Goal: Task Accomplishment & Management: Manage account settings

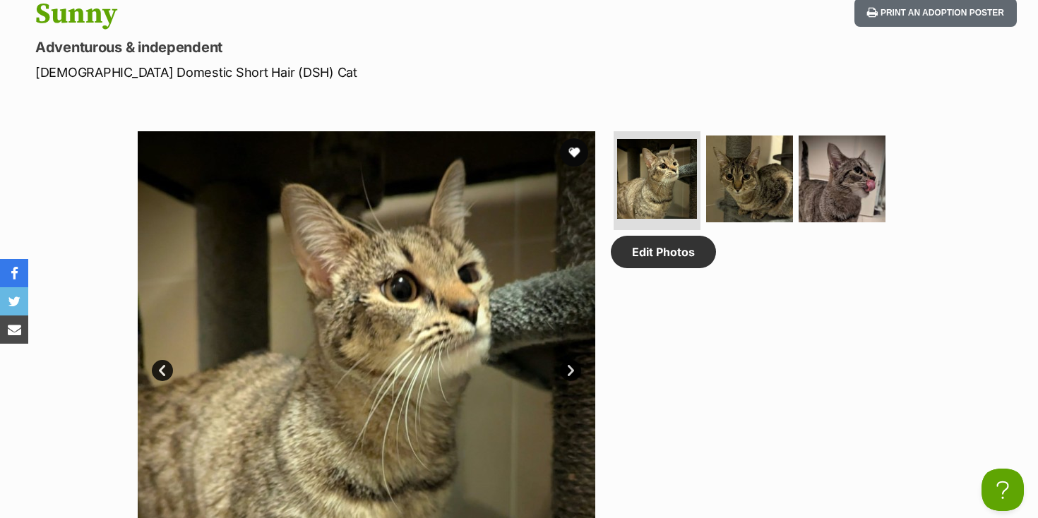
scroll to position [432, 0]
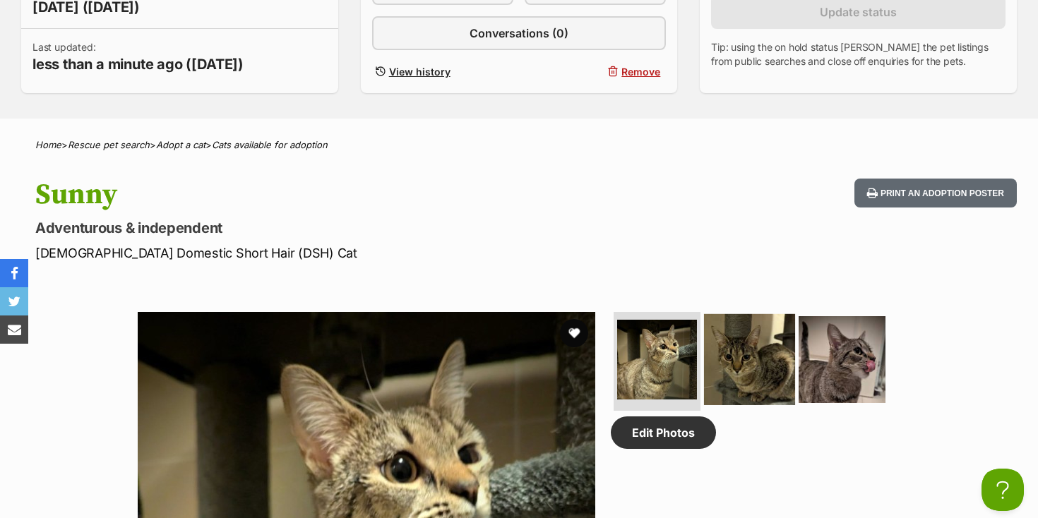
click at [768, 342] on img at bounding box center [749, 359] width 91 height 91
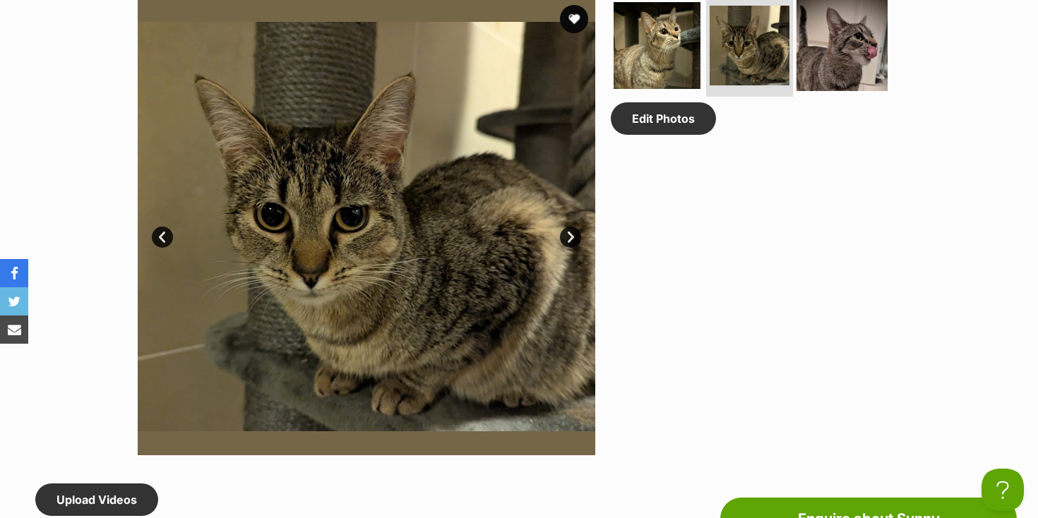
scroll to position [0, 0]
click at [809, 59] on img at bounding box center [842, 45] width 91 height 91
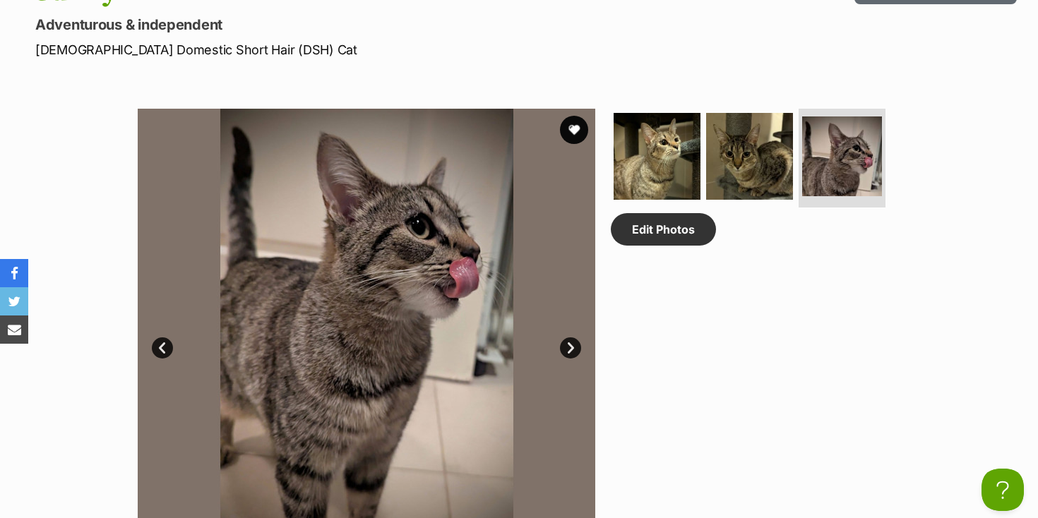
scroll to position [636, 0]
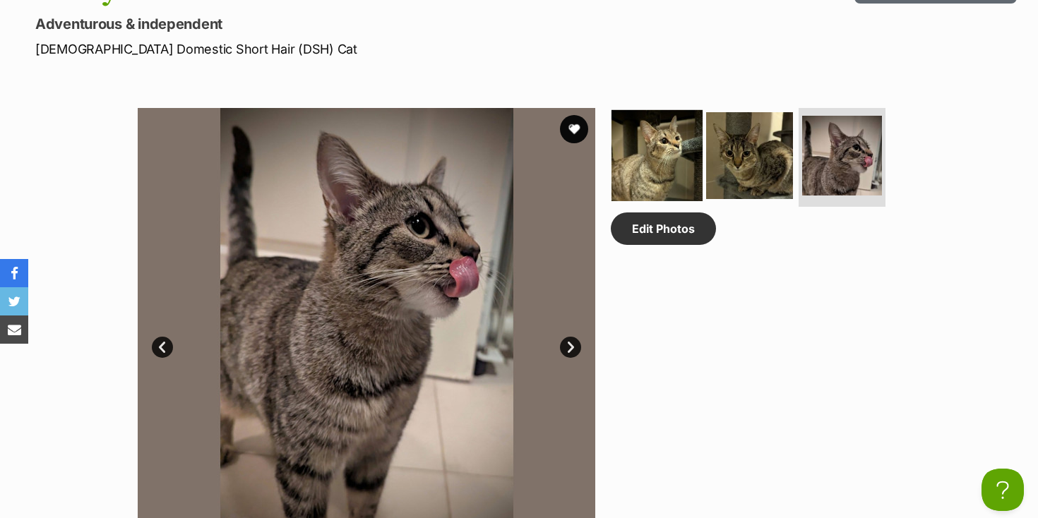
click at [678, 173] on img at bounding box center [657, 155] width 91 height 91
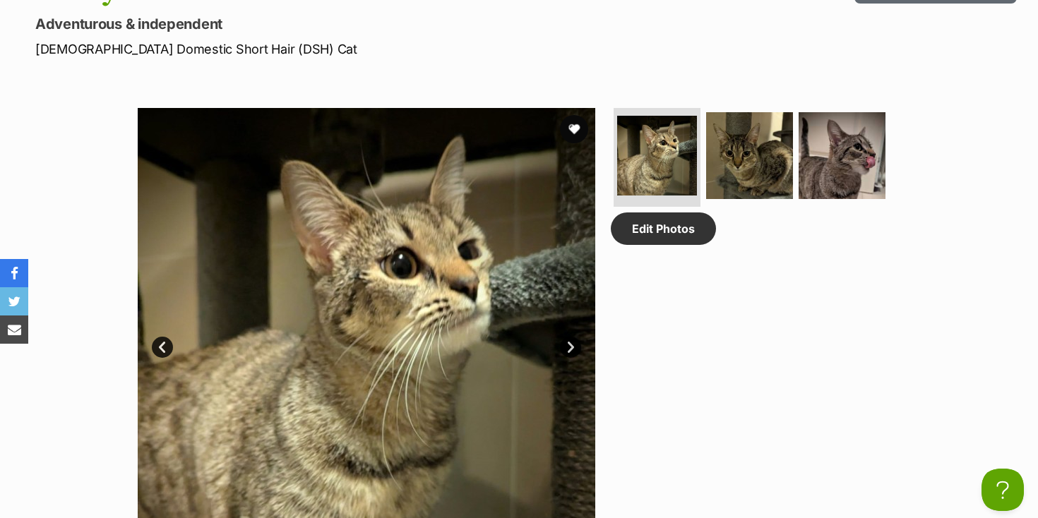
click at [570, 348] on link "Next" at bounding box center [570, 347] width 21 height 21
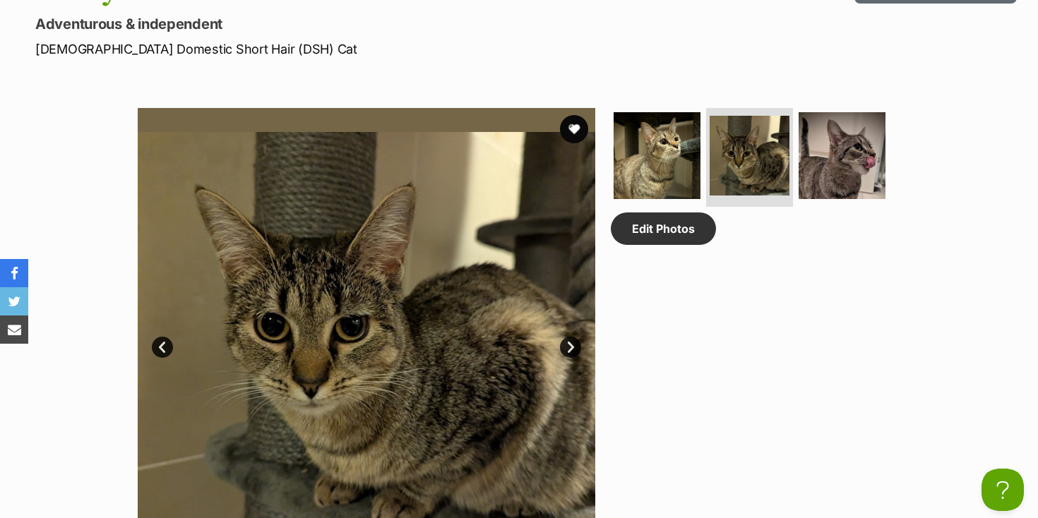
click at [570, 348] on link "Next" at bounding box center [570, 347] width 21 height 21
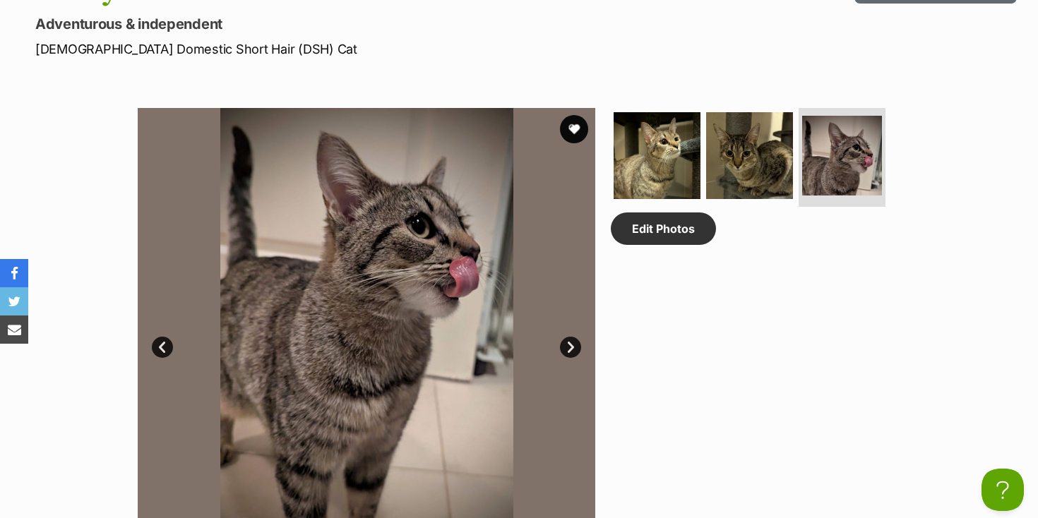
click at [569, 348] on link "Next" at bounding box center [570, 347] width 21 height 21
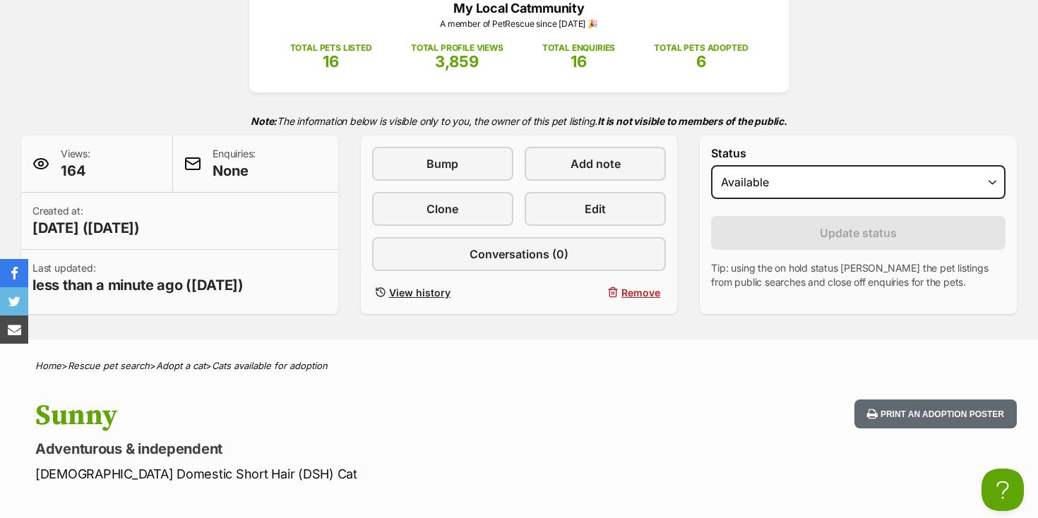
scroll to position [0, 0]
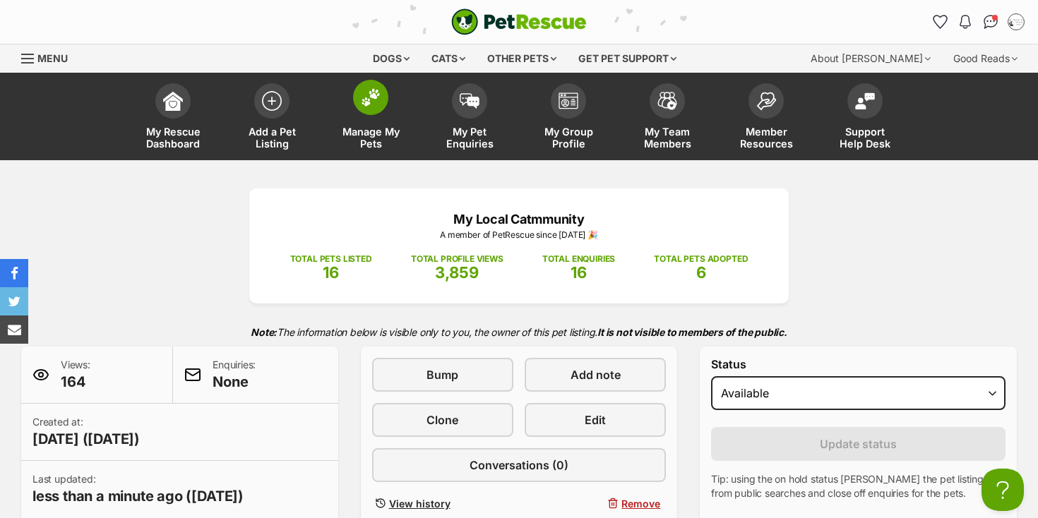
click at [360, 141] on span "Manage My Pets" at bounding box center [371, 138] width 64 height 24
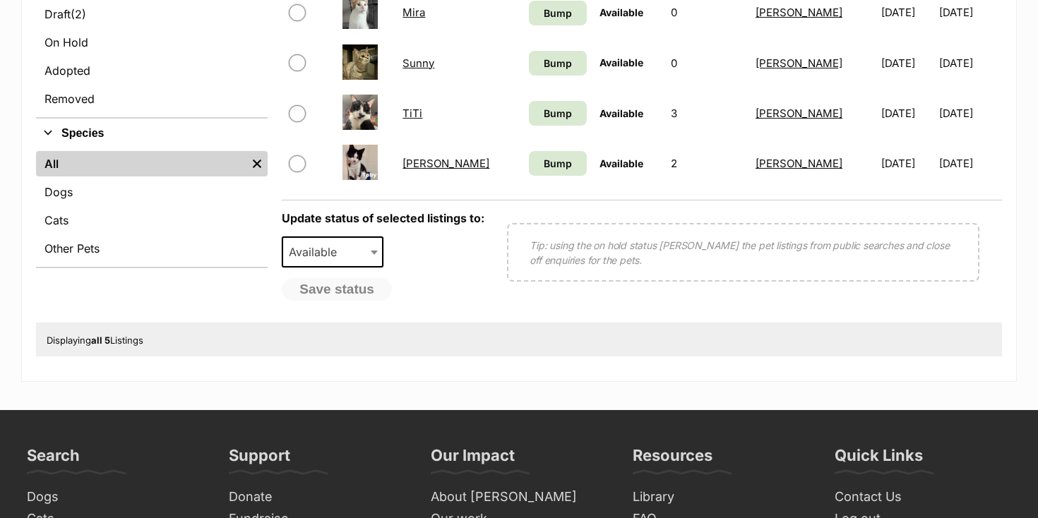
scroll to position [434, 0]
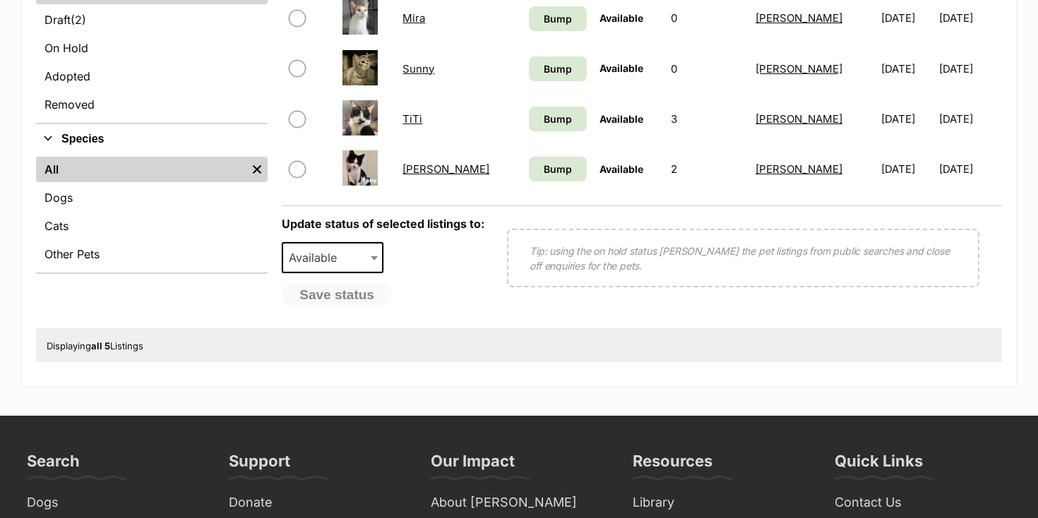
click at [374, 260] on b at bounding box center [374, 258] width 7 height 4
click at [449, 294] on div "Save status" at bounding box center [383, 295] width 203 height 23
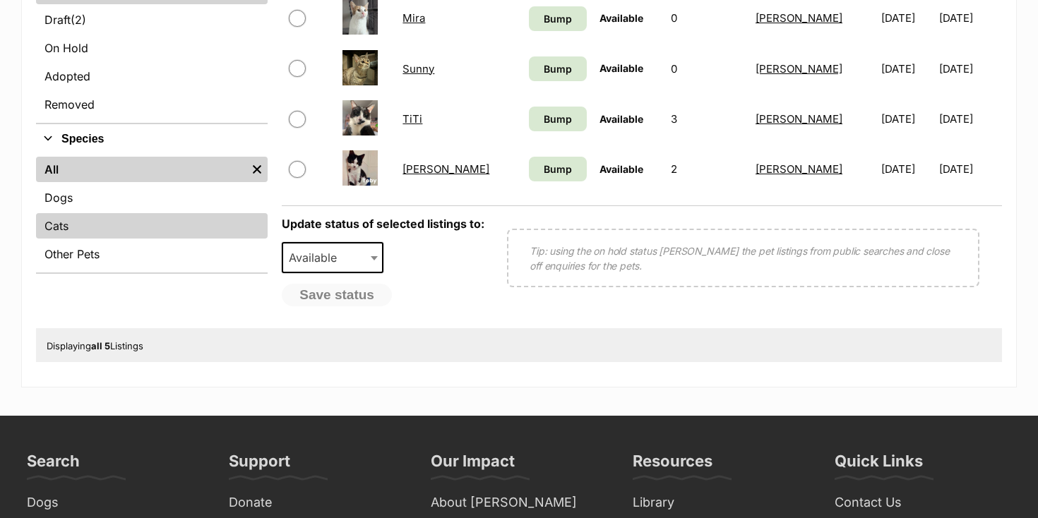
click at [85, 220] on link "Cats" at bounding box center [152, 225] width 232 height 25
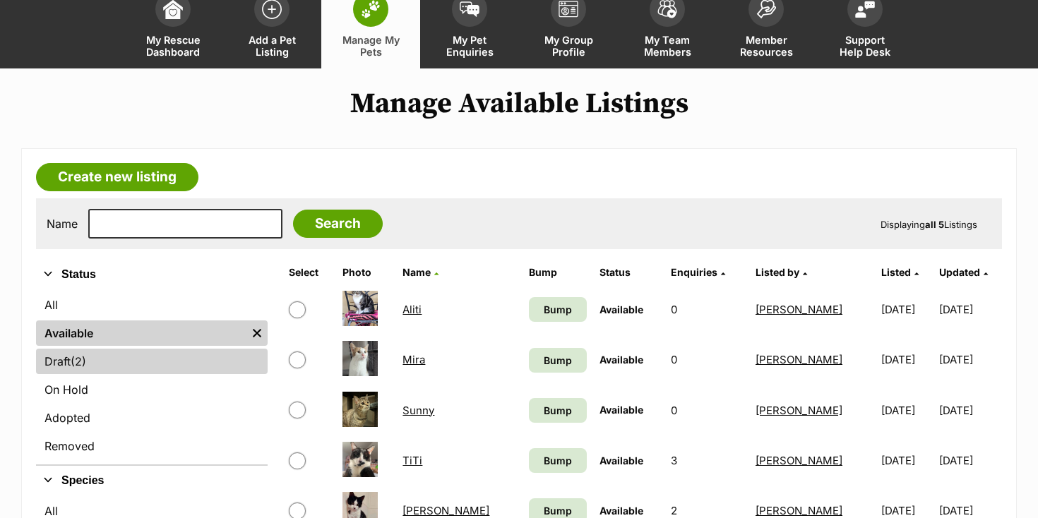
scroll to position [95, 0]
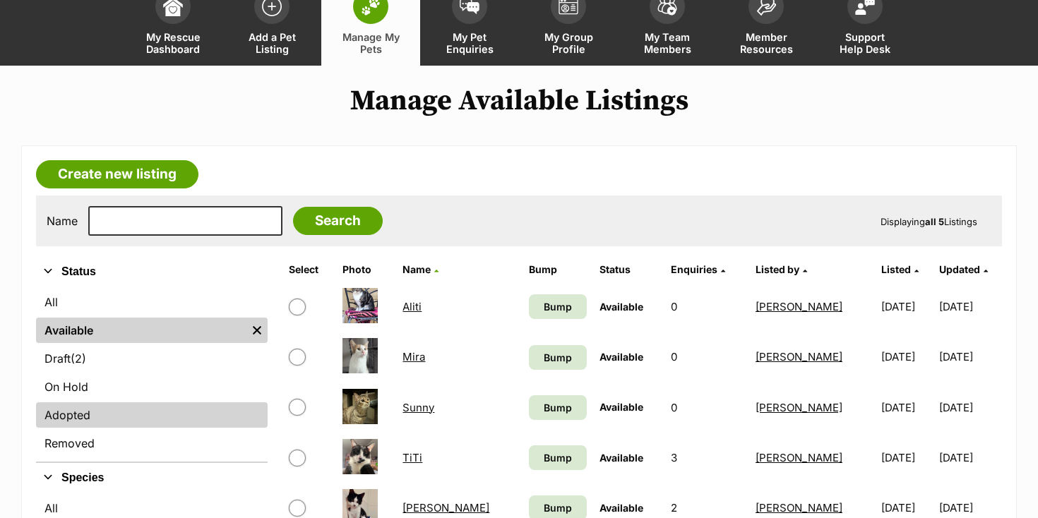
click at [84, 417] on link "Adopted" at bounding box center [152, 415] width 232 height 25
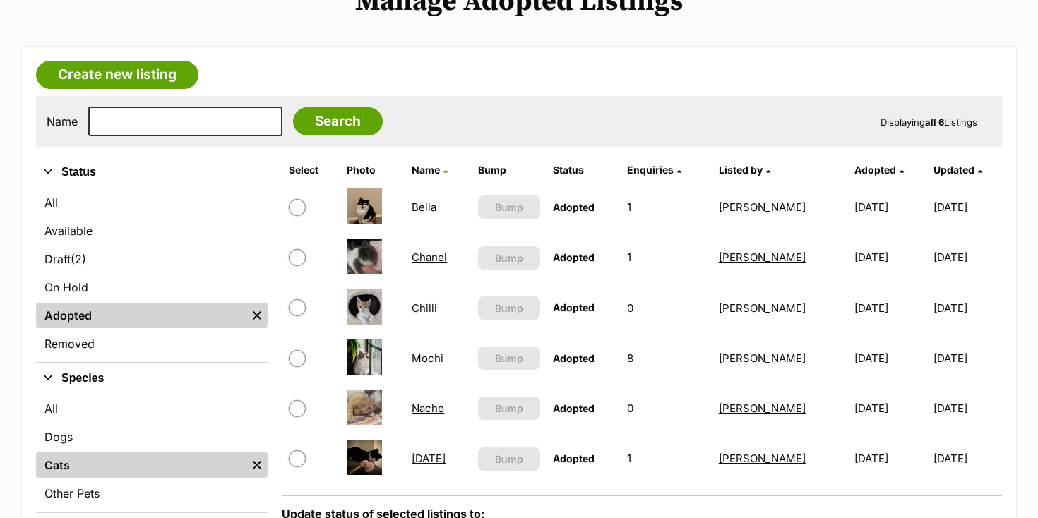
scroll to position [207, 0]
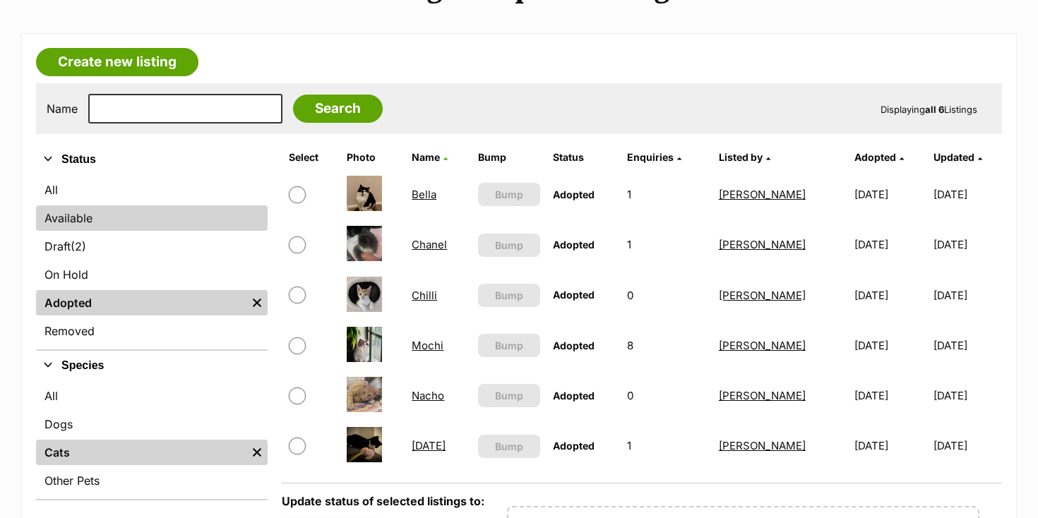
click at [90, 213] on link "Available" at bounding box center [152, 217] width 232 height 25
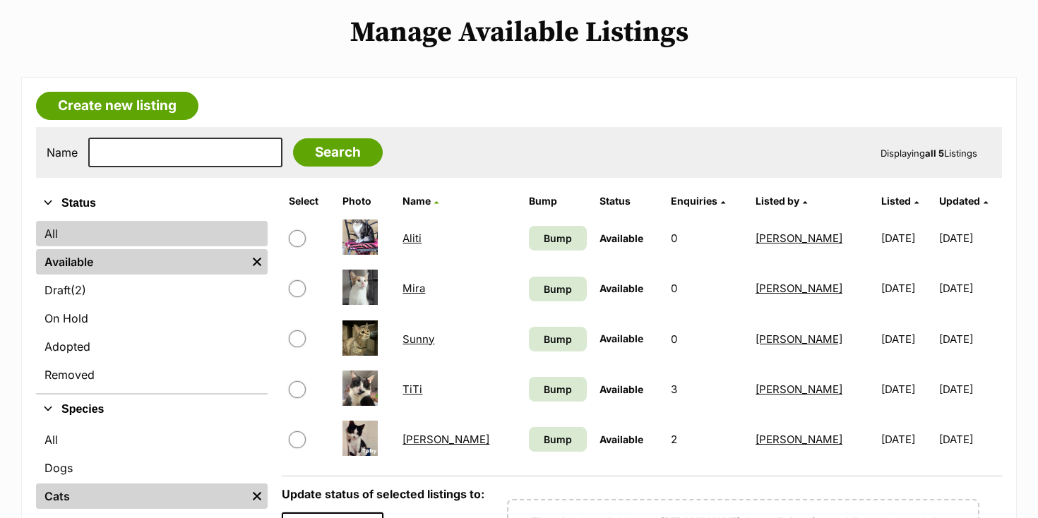
scroll to position [176, 0]
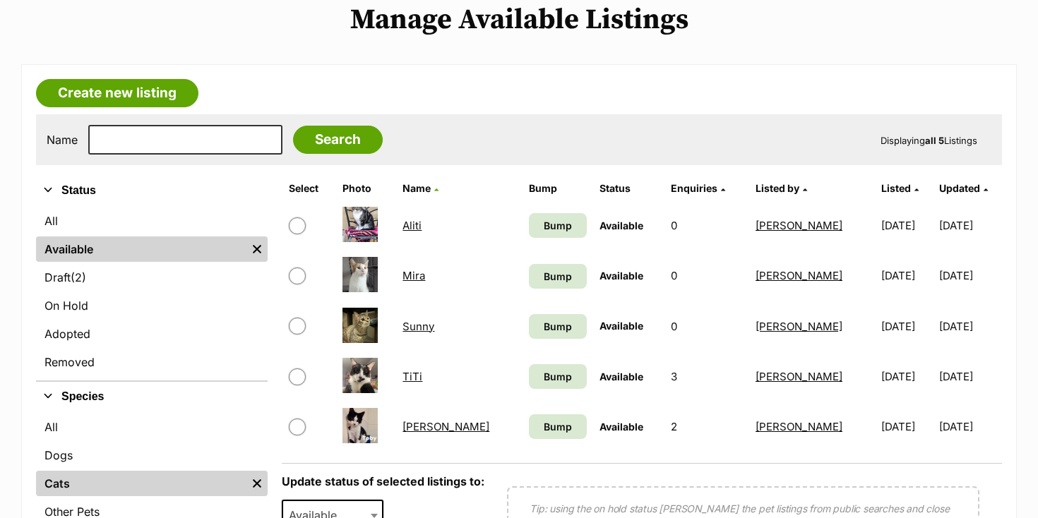
click at [417, 427] on link "[PERSON_NAME]" at bounding box center [446, 426] width 87 height 13
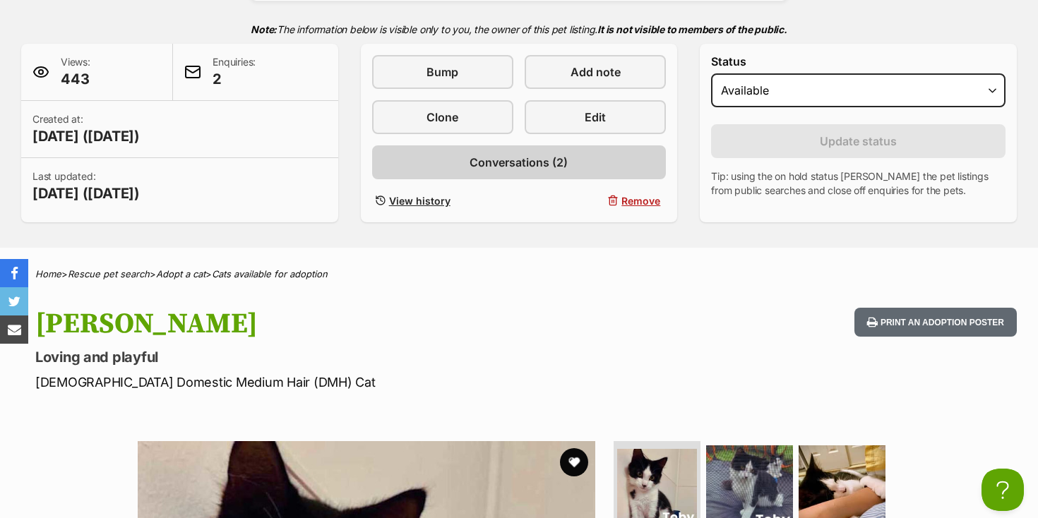
scroll to position [302, 0]
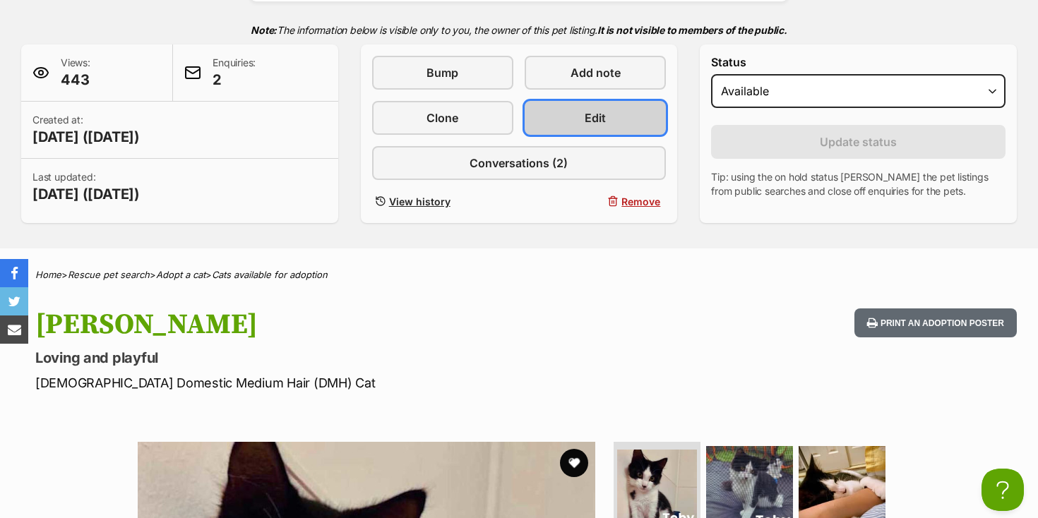
click at [593, 130] on link "Edit" at bounding box center [595, 118] width 141 height 34
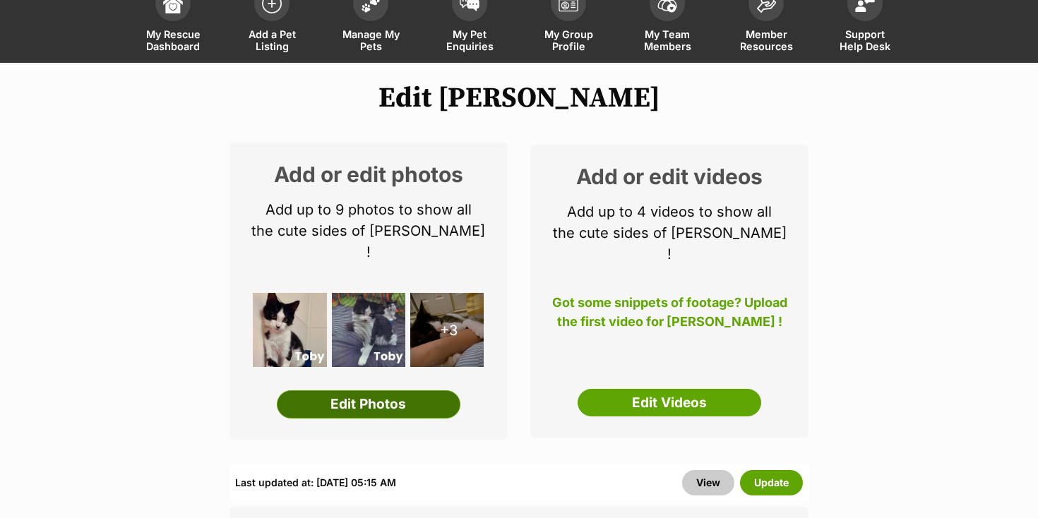
scroll to position [117, 0]
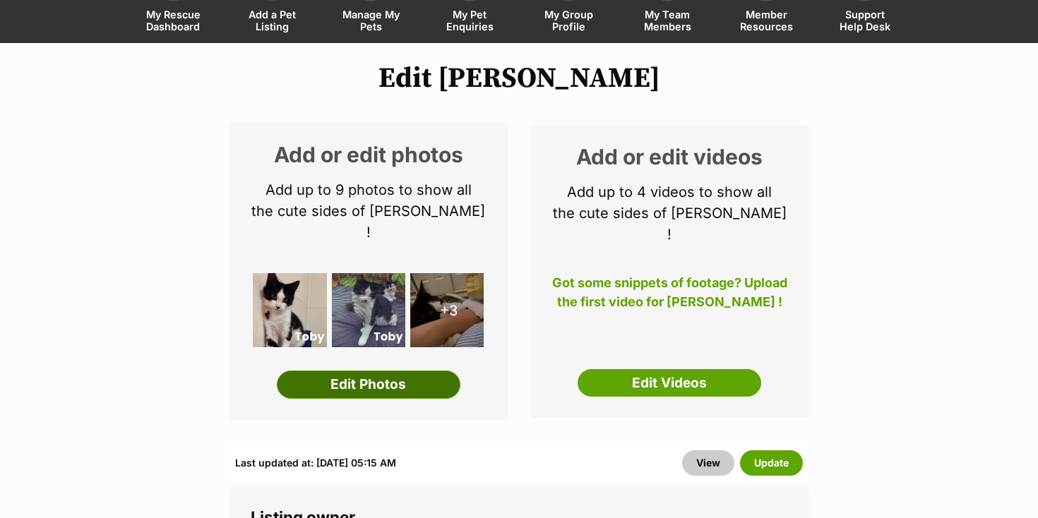
click at [395, 371] on link "Edit Photos" at bounding box center [369, 385] width 184 height 28
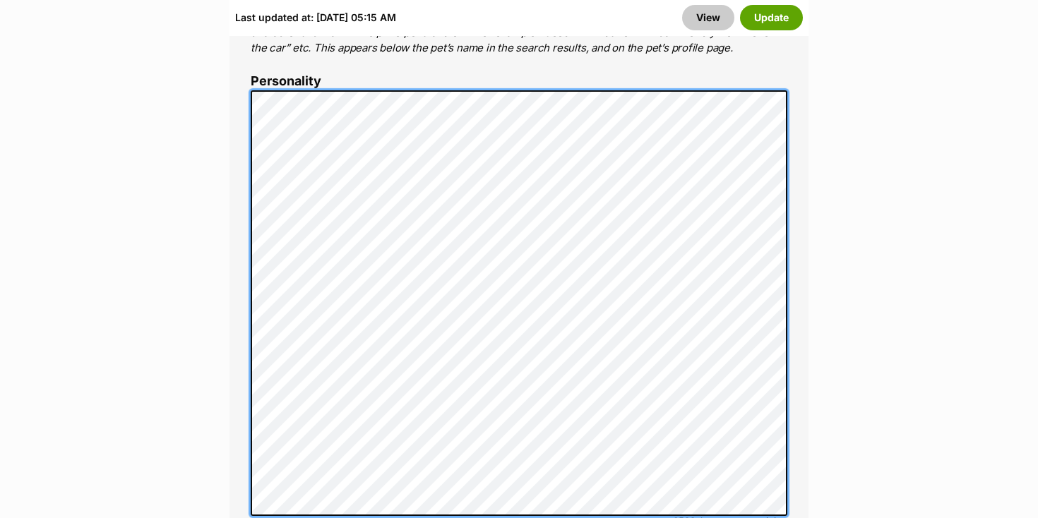
scroll to position [1140, 0]
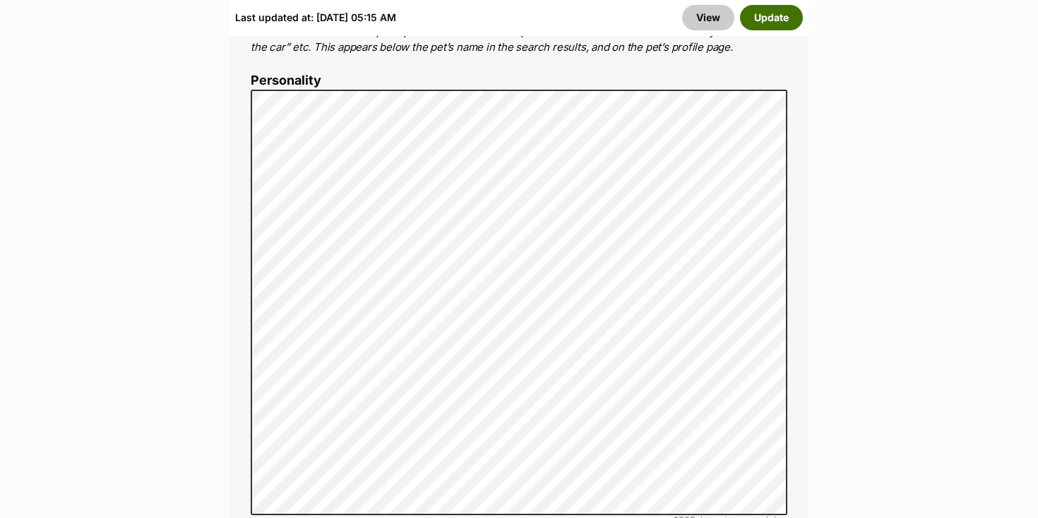
click at [773, 23] on button "Update" at bounding box center [771, 17] width 63 height 25
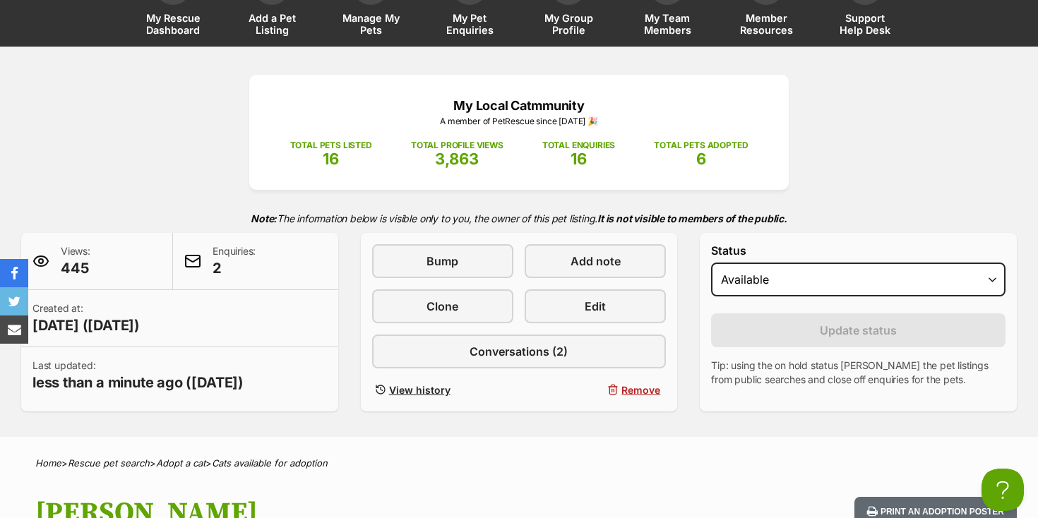
scroll to position [113, 0]
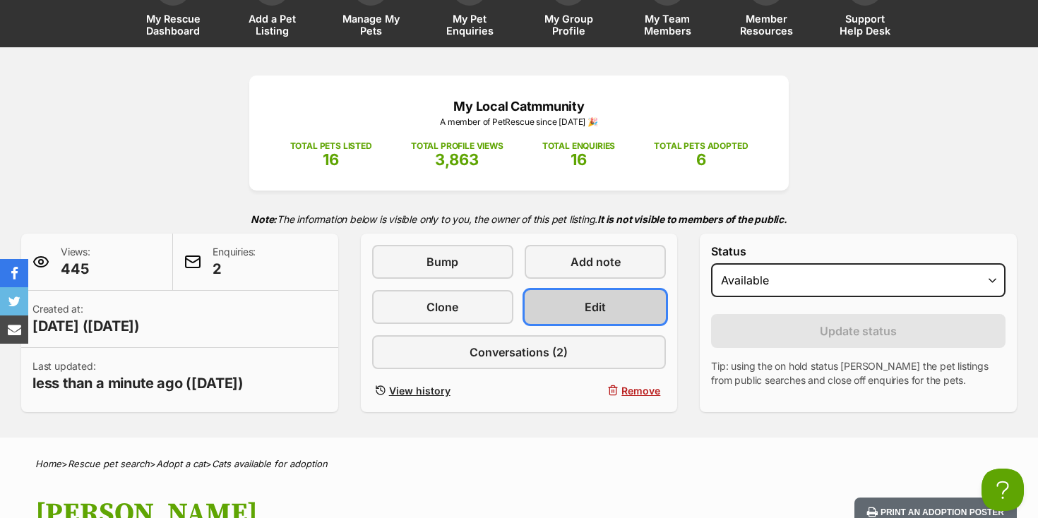
click at [592, 303] on span "Edit" at bounding box center [595, 307] width 21 height 17
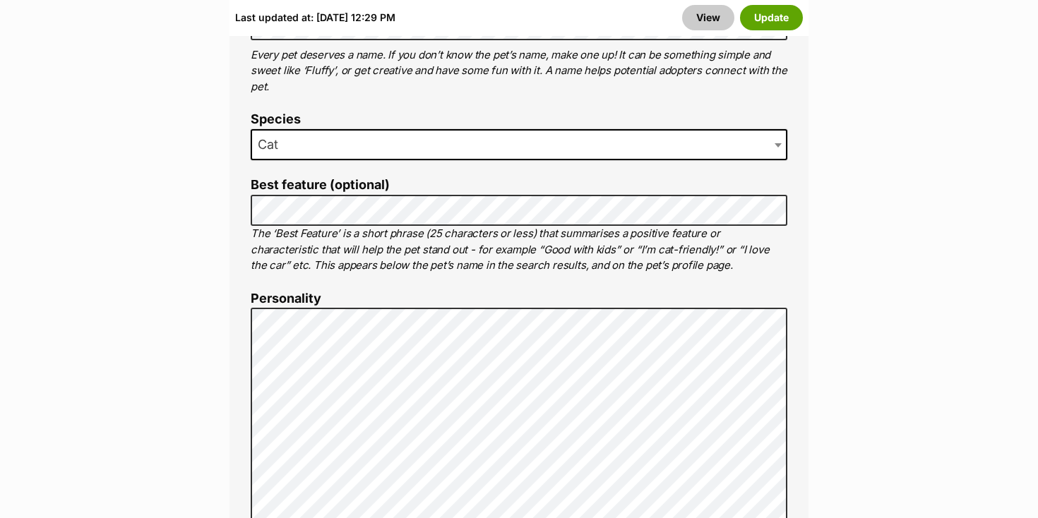
scroll to position [1068, 0]
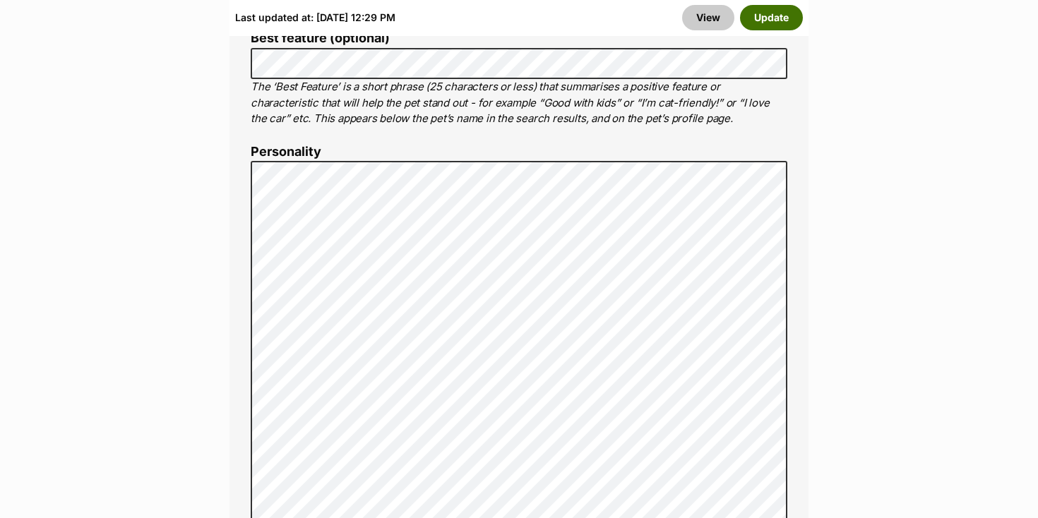
click at [785, 5] on button "Update" at bounding box center [771, 17] width 63 height 25
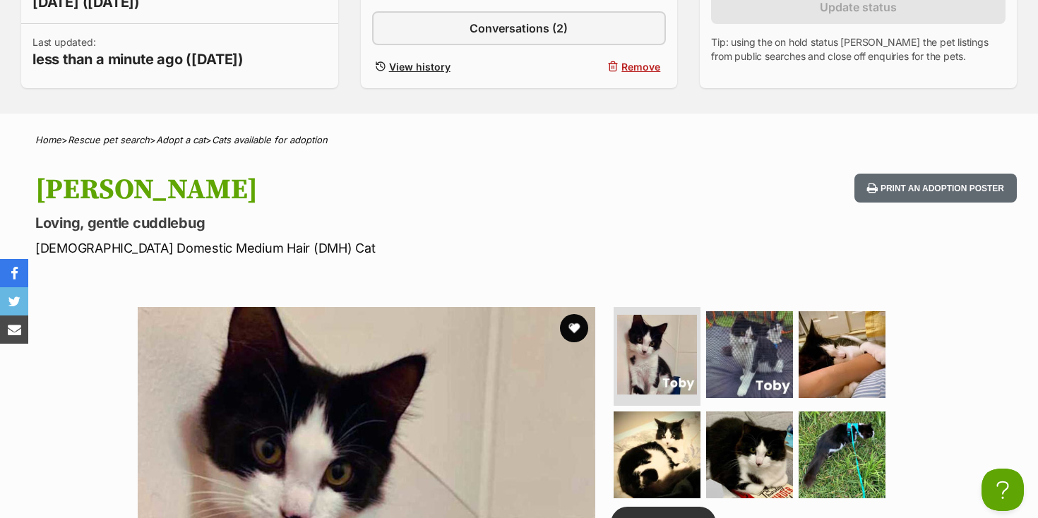
scroll to position [447, 0]
